Goal: Contribute content: Add original content to the website for others to see

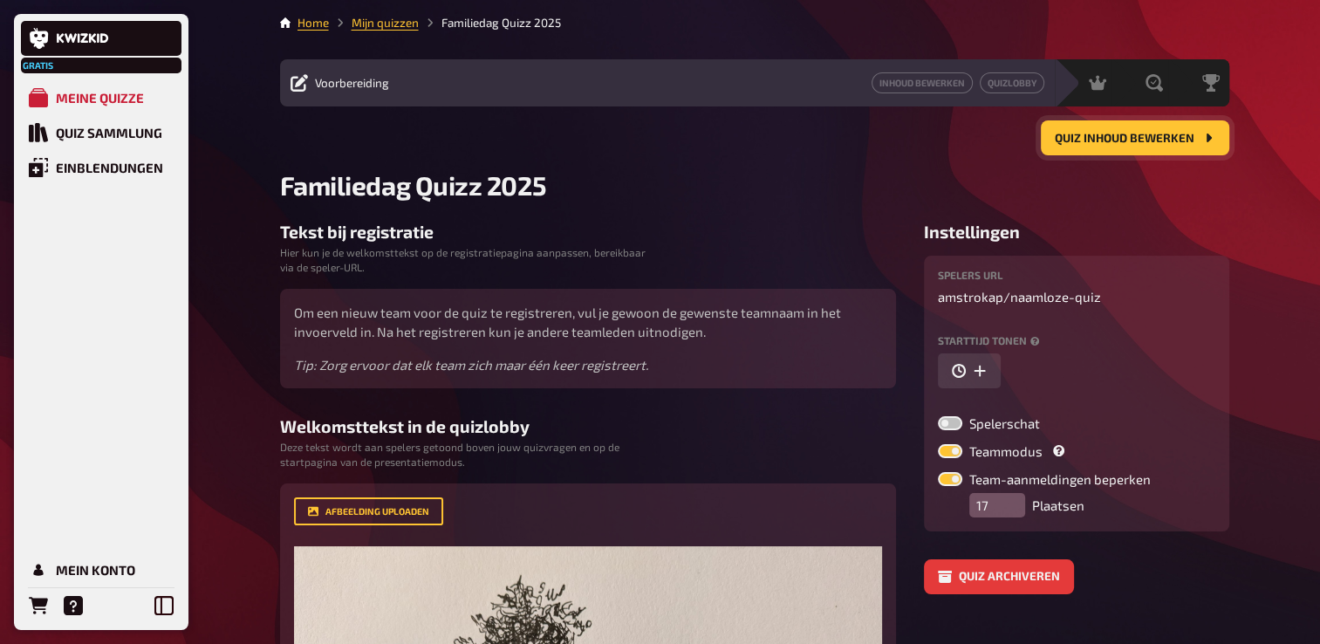
click at [1121, 142] on span "Quiz inhoud bewerken" at bounding box center [1125, 139] width 140 height 12
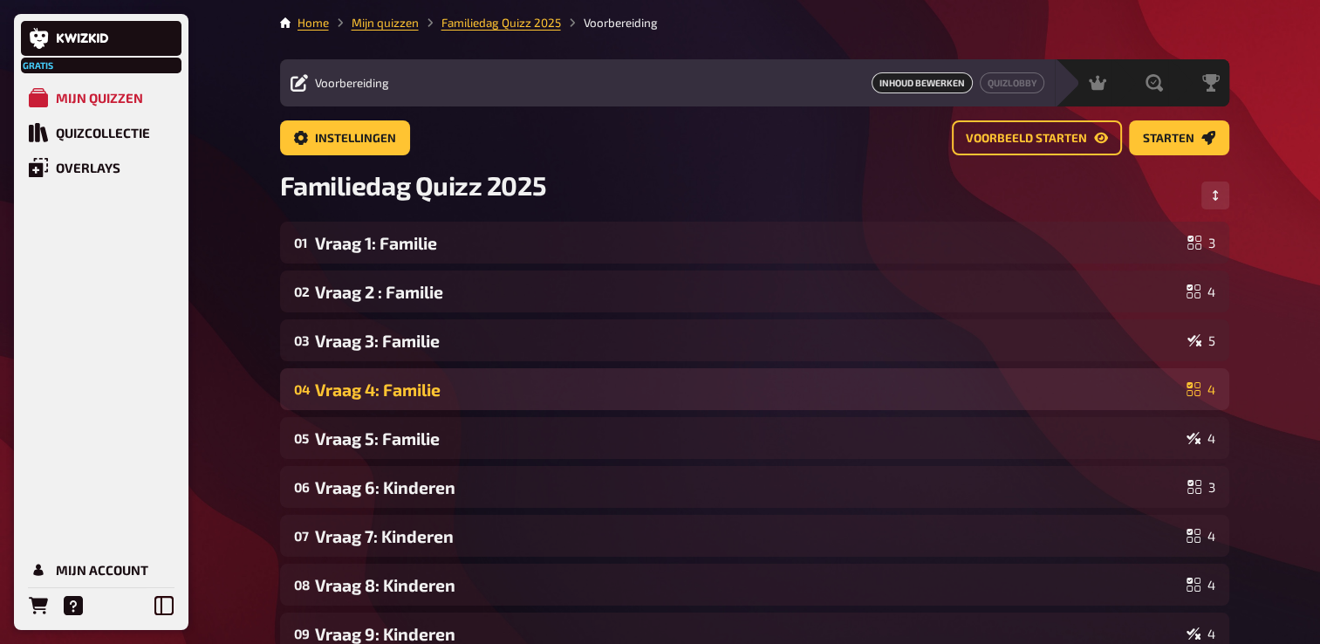
click at [447, 390] on div "Vraag 4: Familie" at bounding box center [747, 389] width 864 height 20
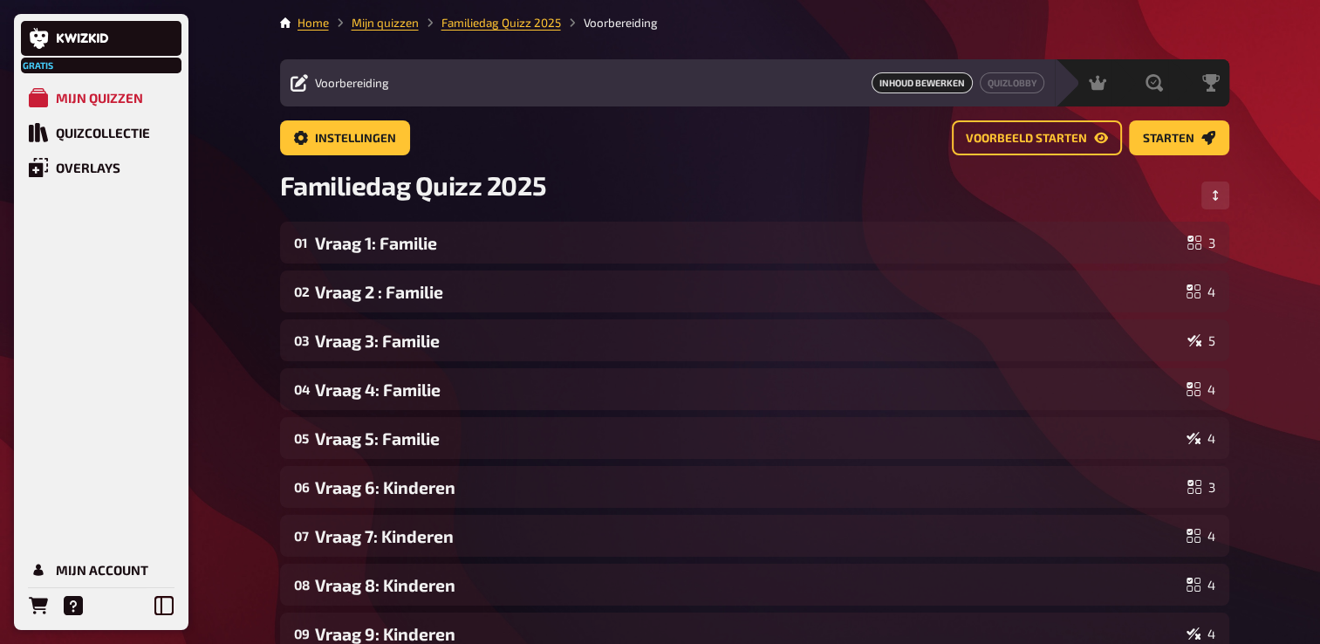
click at [442, 389] on div "Vraag 4: Familie" at bounding box center [747, 389] width 864 height 20
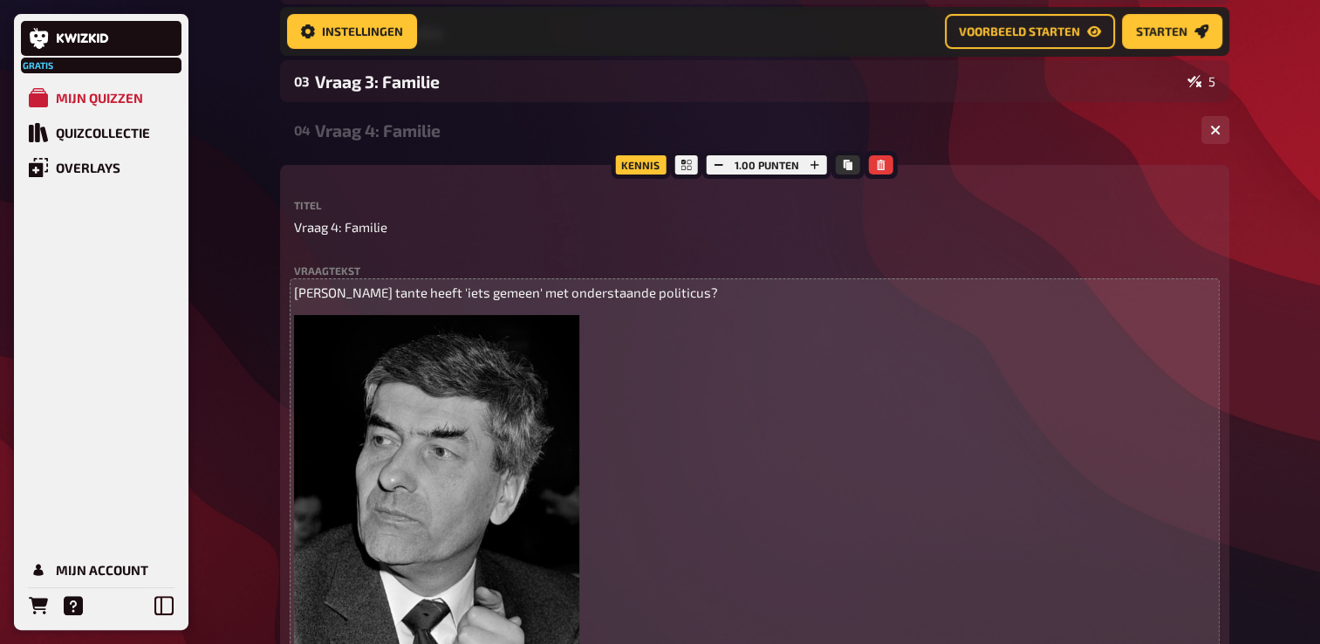
scroll to position [276, 0]
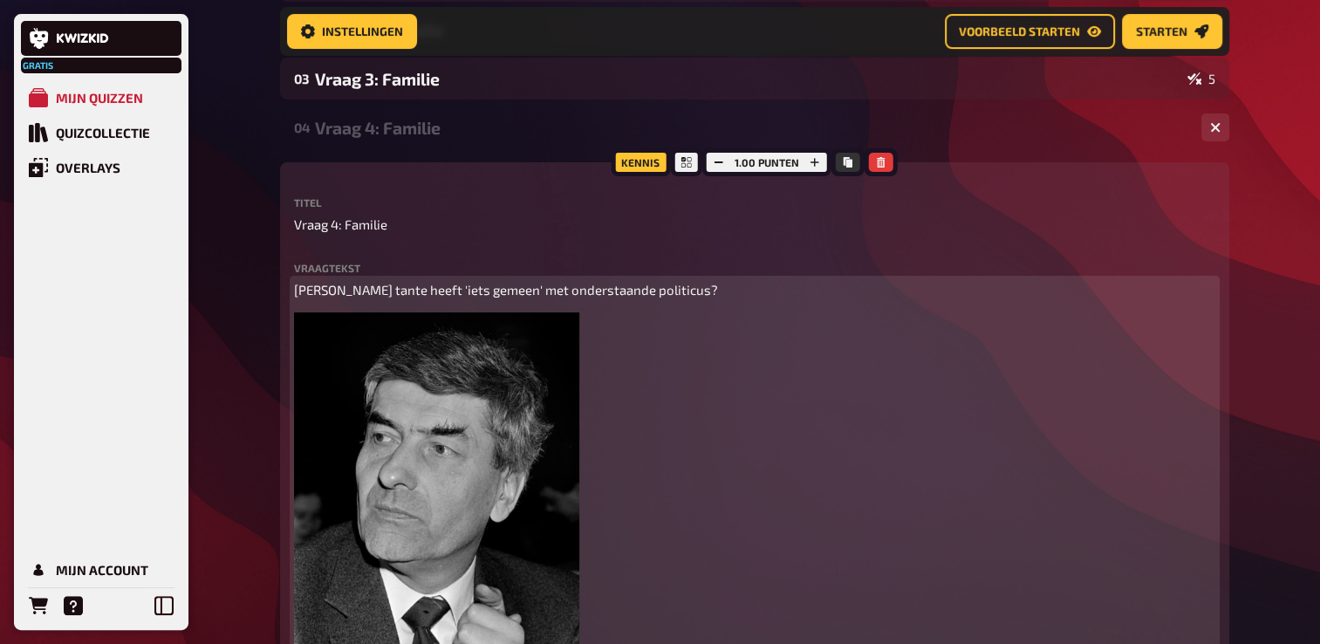
click at [477, 291] on span "[PERSON_NAME] tante heeft 'iets gemeen' met onderstaande politicus?" at bounding box center [506, 290] width 424 height 16
click at [425, 292] on span "[PERSON_NAME] tante heeft 'iets gemeen' met onderstaande politicus?" at bounding box center [506, 290] width 424 height 16
click at [493, 289] on span "[PERSON_NAME] tante heeft iets belangrijks gemeen' met onderstaande politicus?" at bounding box center [539, 290] width 490 height 16
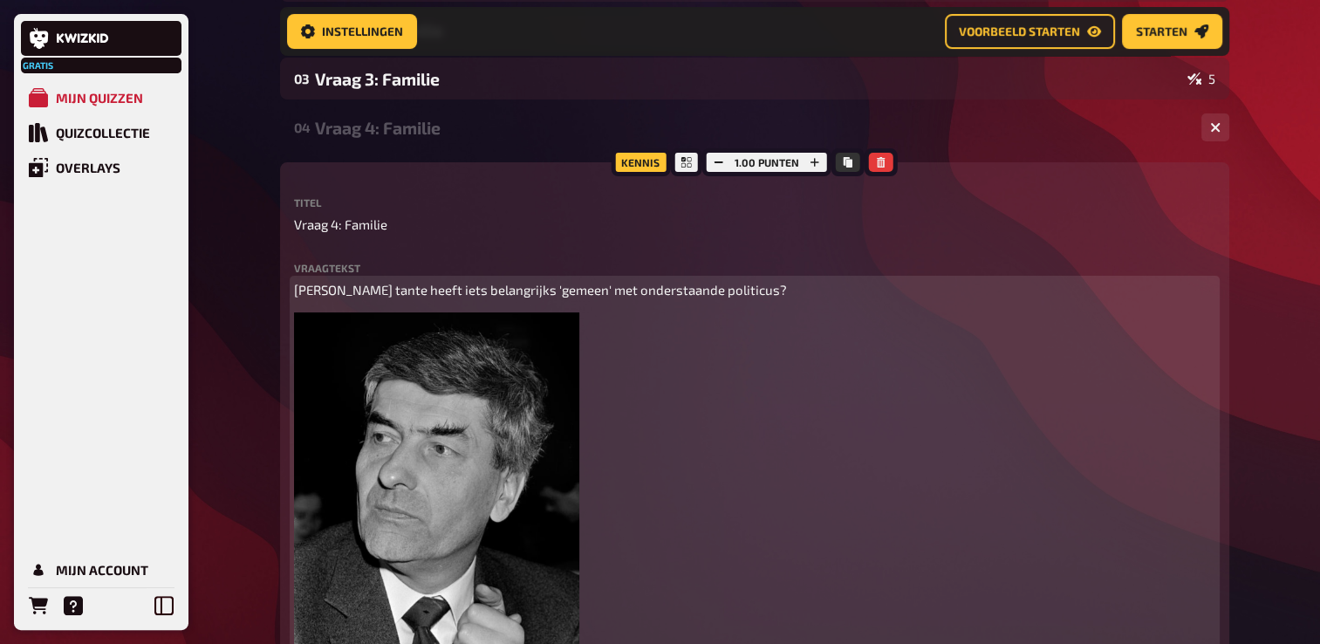
click at [492, 291] on span "[PERSON_NAME] tante heeft iets belangrijks 'gemeen' met onderstaande politicus?" at bounding box center [540, 290] width 493 height 16
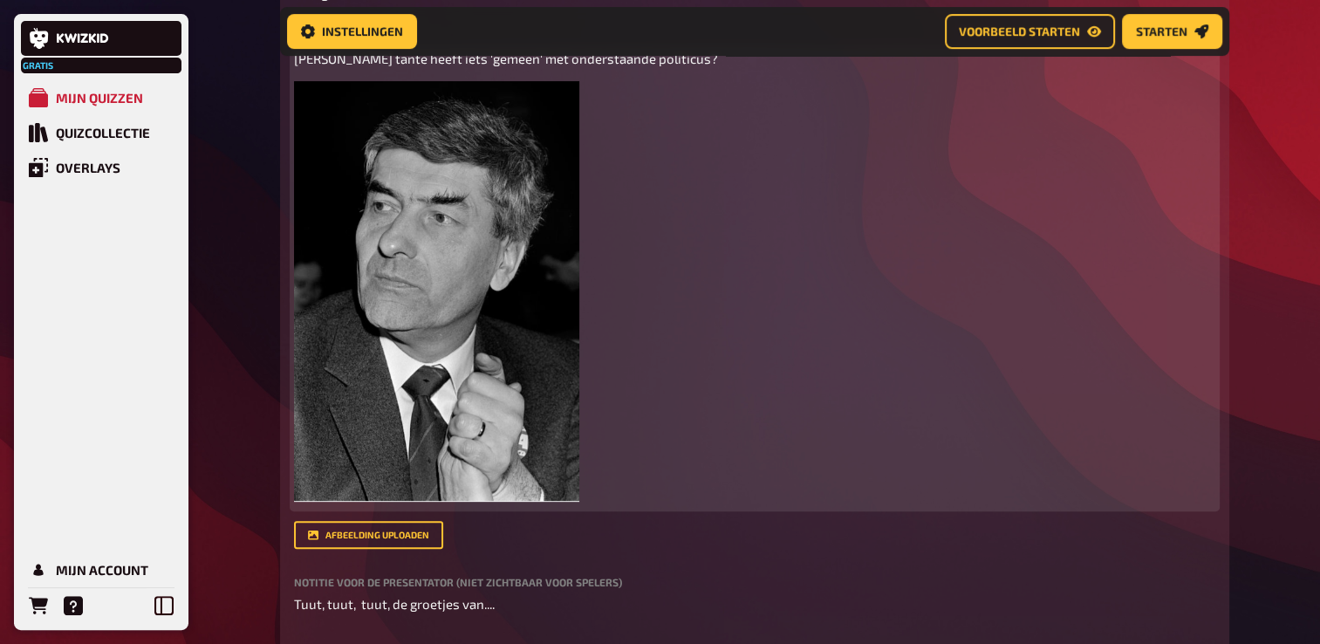
scroll to position [450, 0]
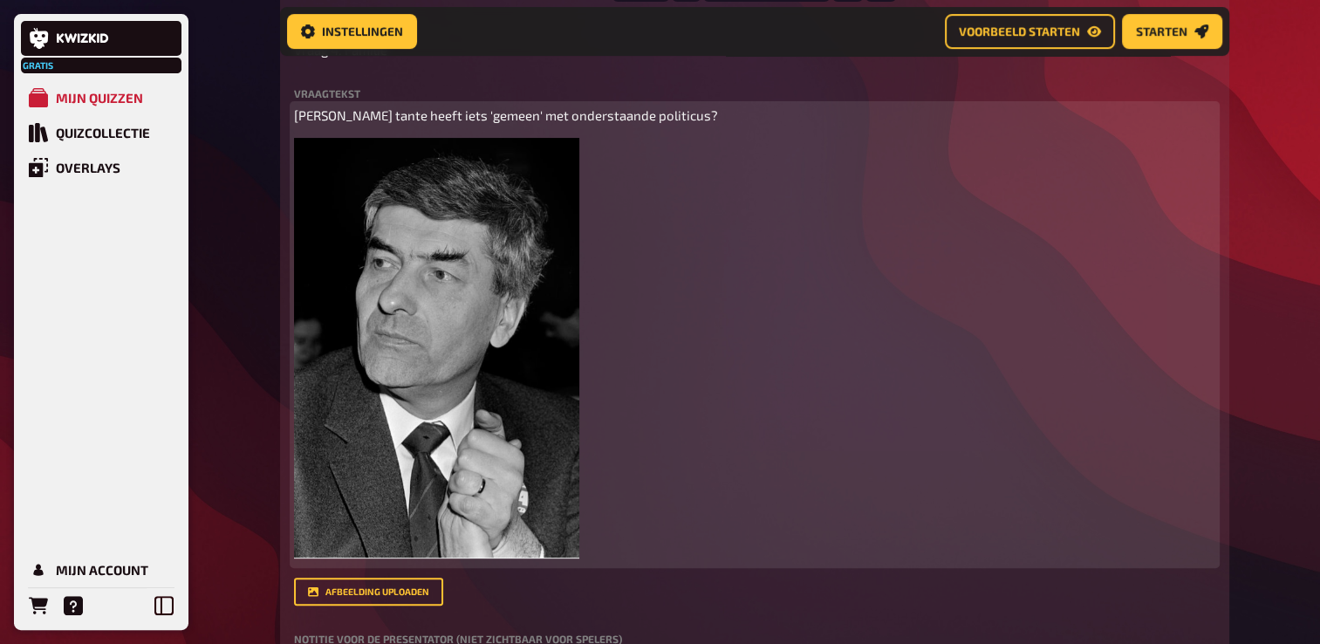
click at [401, 116] on span "[PERSON_NAME] tante heeft iets 'gemeen' met onderstaande politicus?" at bounding box center [506, 115] width 424 height 16
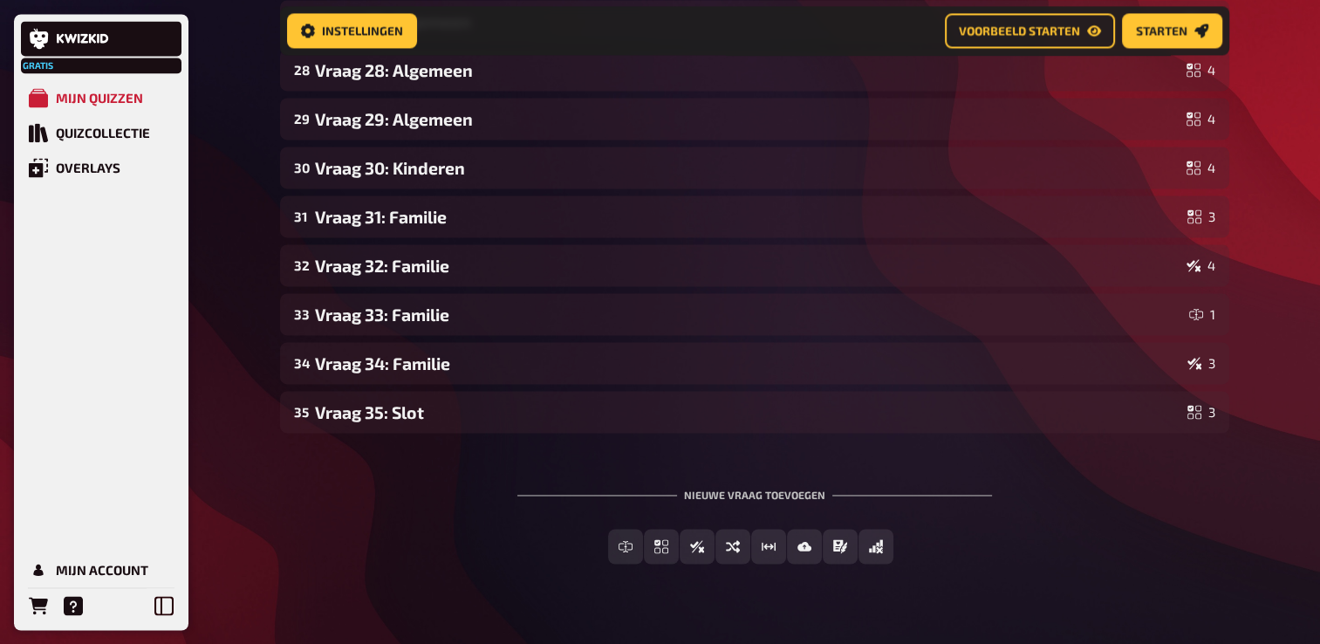
scroll to position [2582, 0]
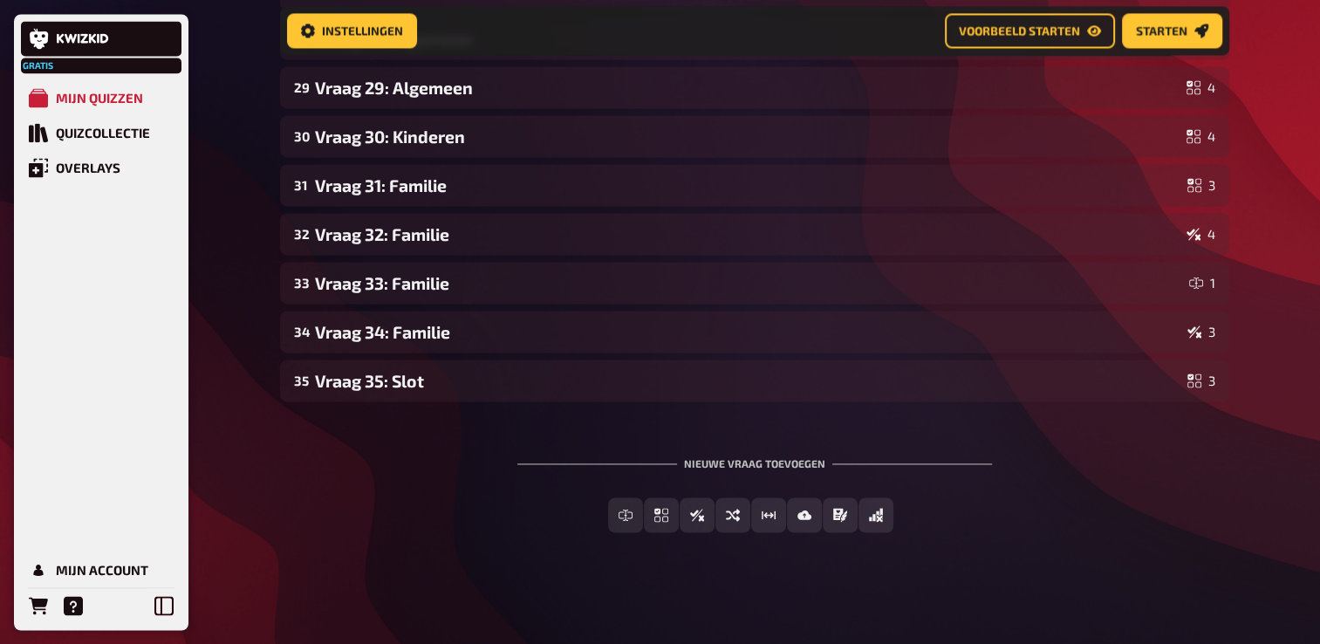
click at [329, 482] on div "Nieuwe vraag toevoegen Open vraag Meerkeuze Waar / Niet waar Sorteervraag Schat…" at bounding box center [754, 494] width 949 height 131
